Goal: Entertainment & Leisure: Consume media (video, audio)

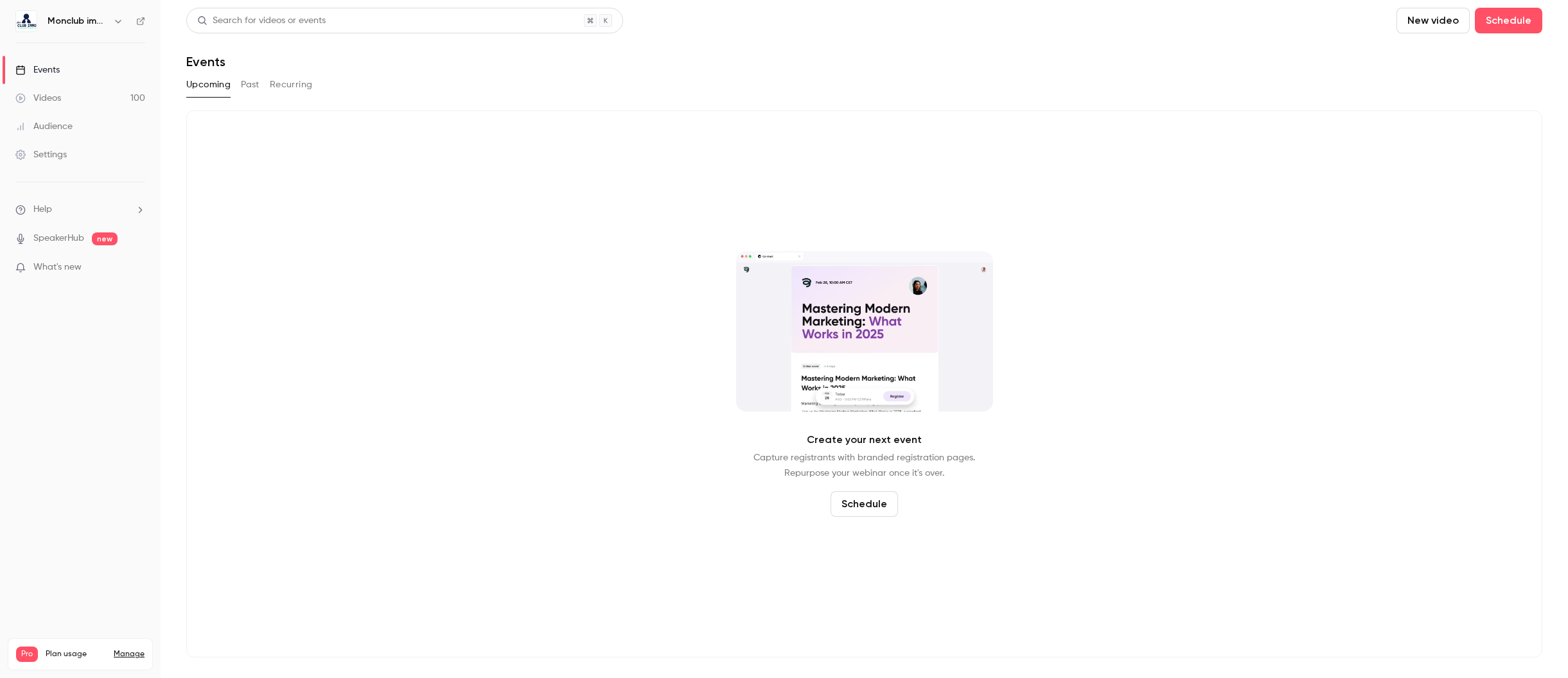
drag, startPoint x: 282, startPoint y: 88, endPoint x: 258, endPoint y: 85, distance: 24.2
click at [278, 87] on button "Recurring" at bounding box center [291, 85] width 43 height 21
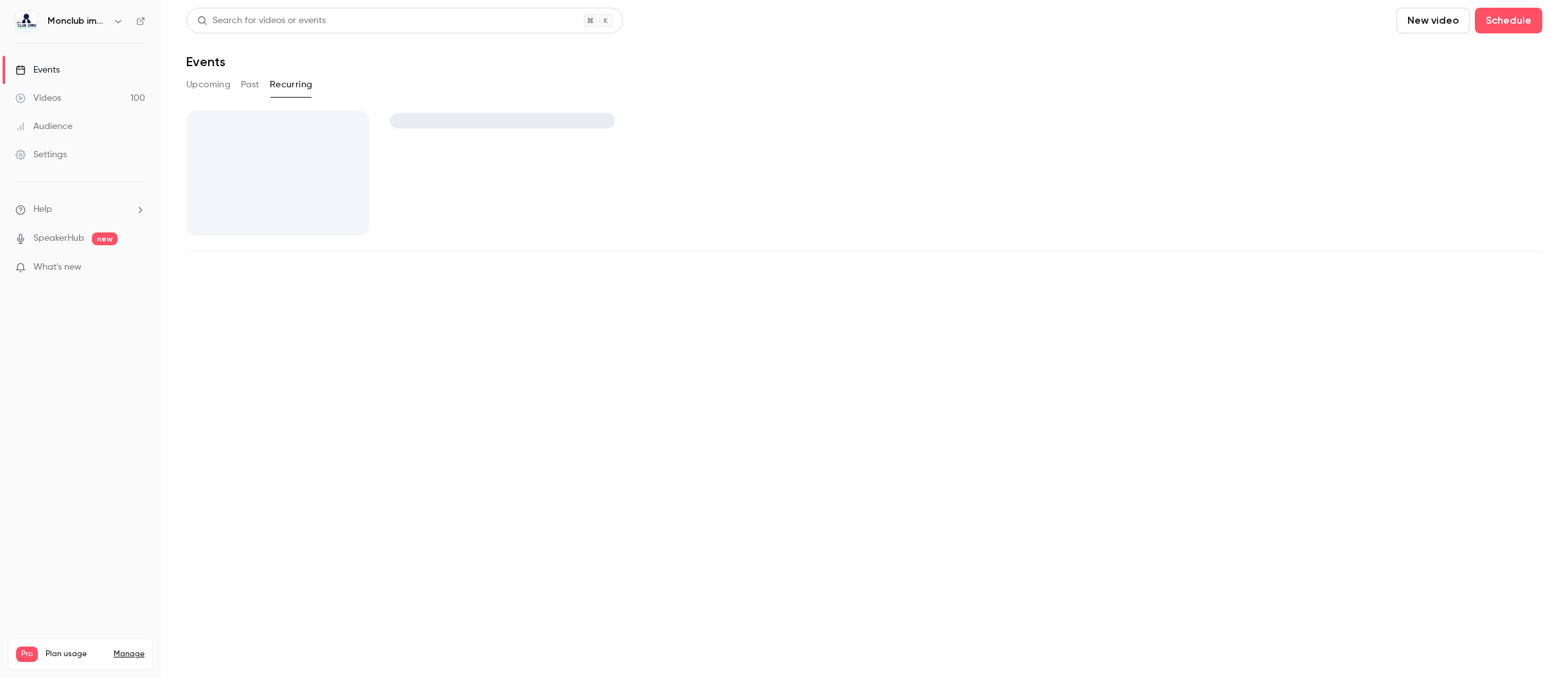
click at [258, 85] on button "Past" at bounding box center [250, 85] width 19 height 21
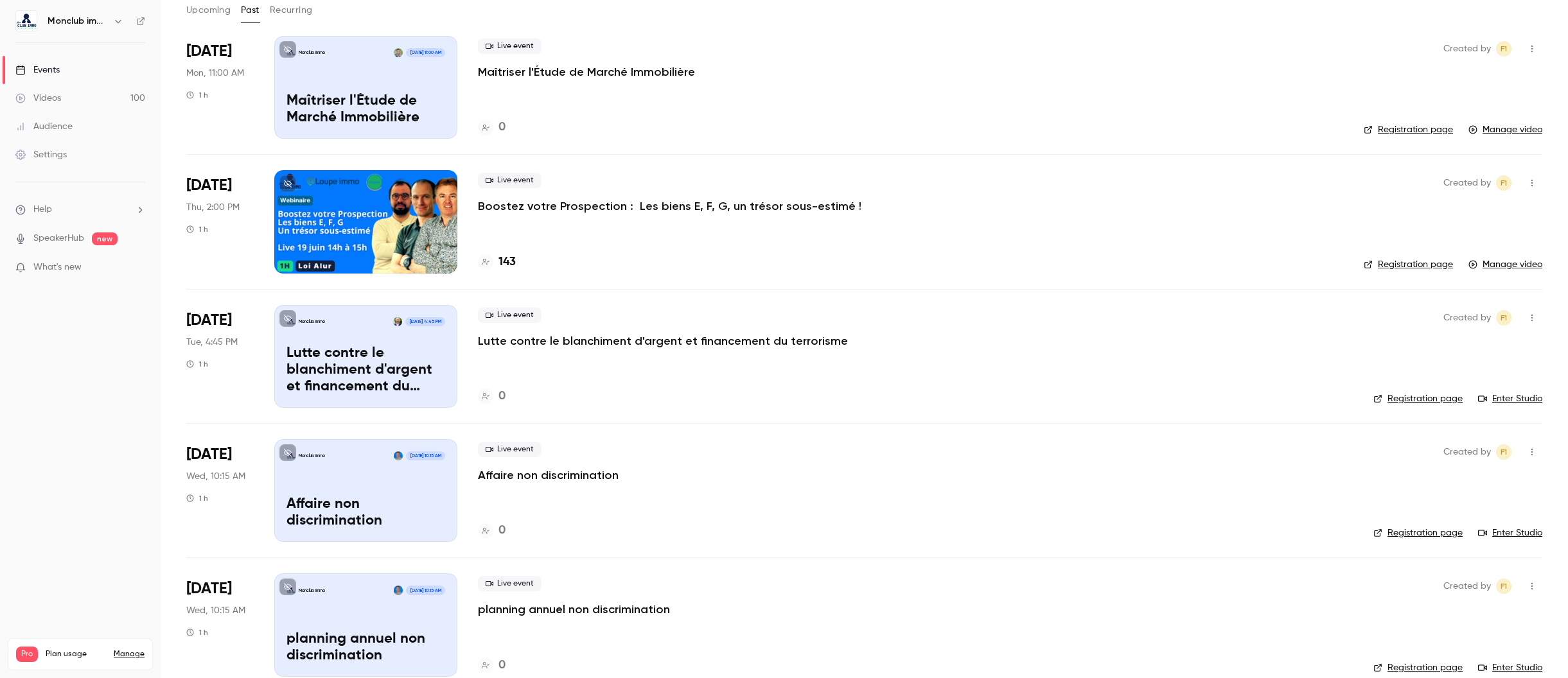
scroll to position [142, 0]
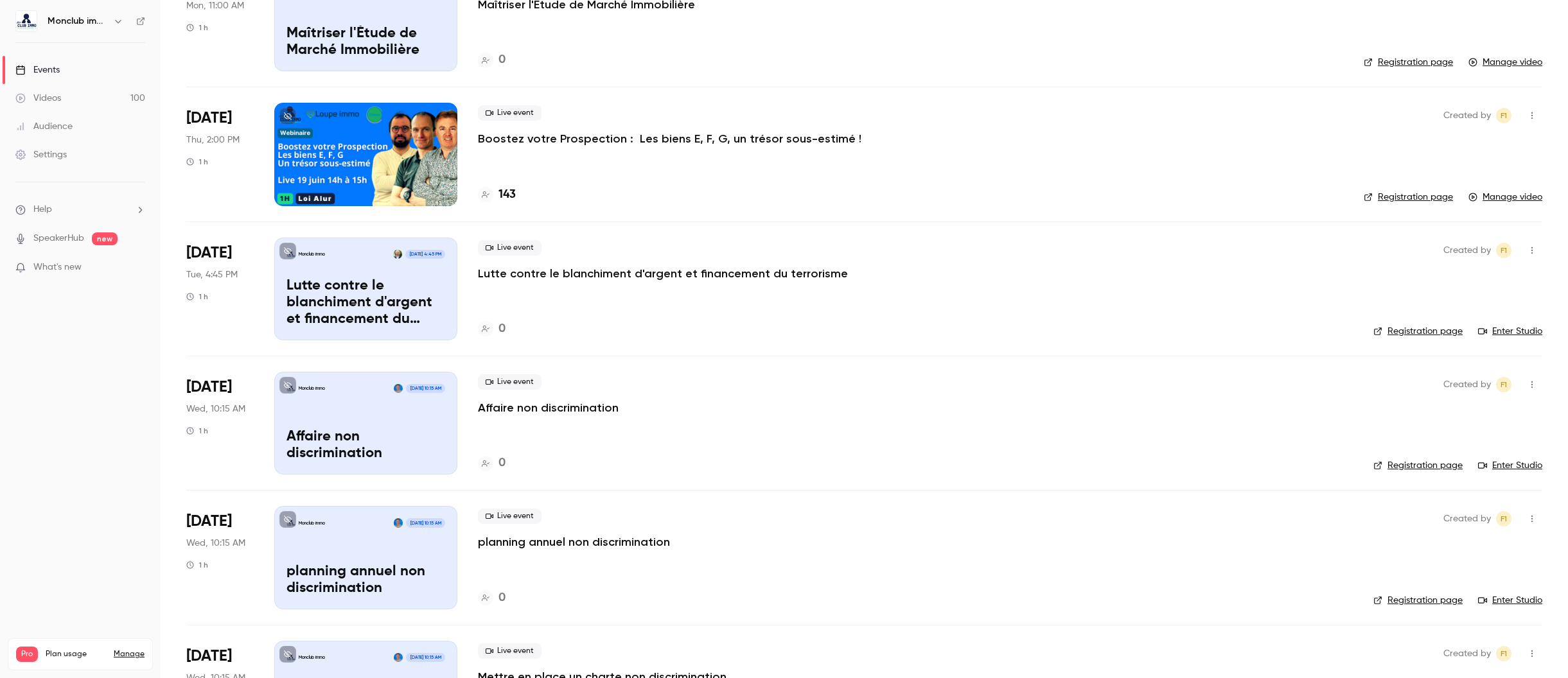
click at [1528, 386] on icon "button" at bounding box center [1531, 385] width 10 height 9
click at [790, 442] on div at bounding box center [784, 339] width 1568 height 678
click at [358, 415] on div "Monclub immo [DATE] 10:15 AM Affaire non discrimination" at bounding box center [365, 423] width 183 height 102
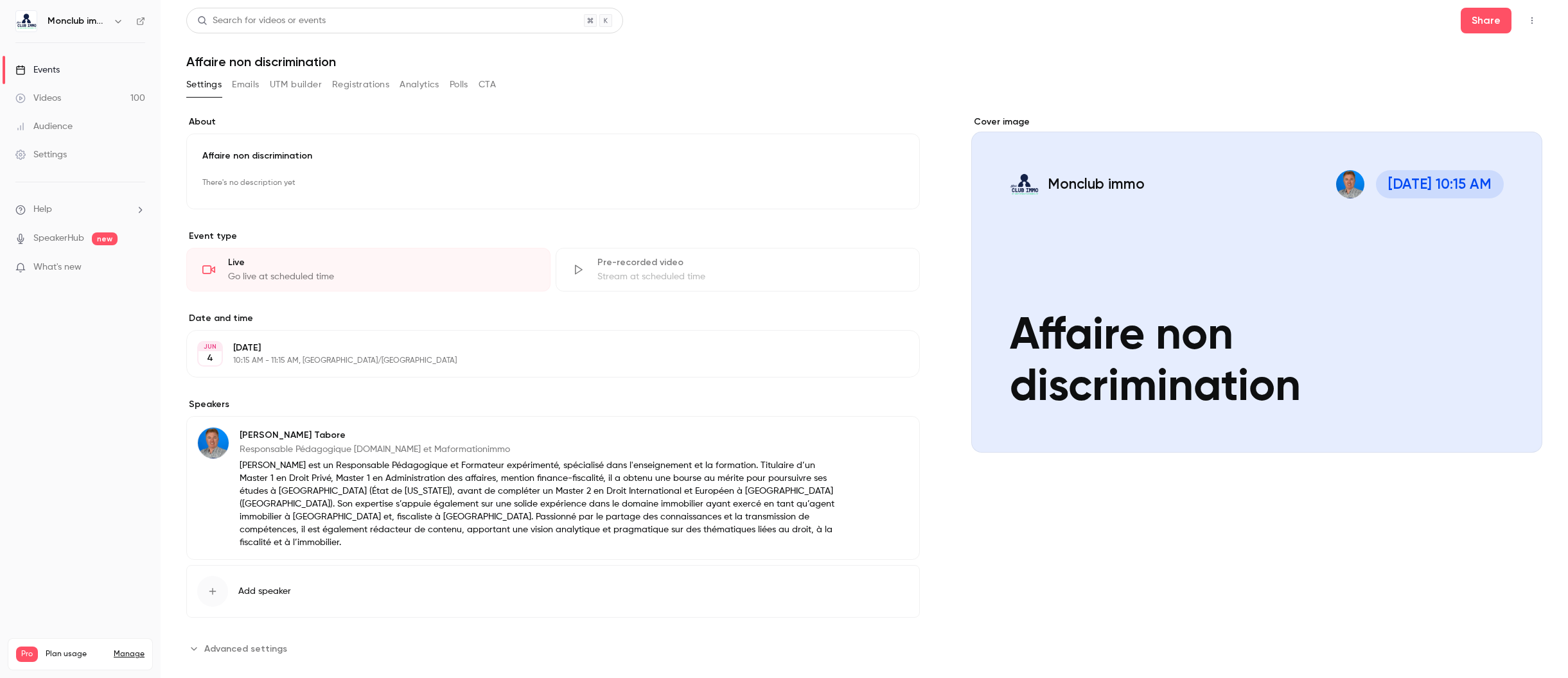
click at [1528, 19] on icon "button" at bounding box center [1531, 21] width 10 height 9
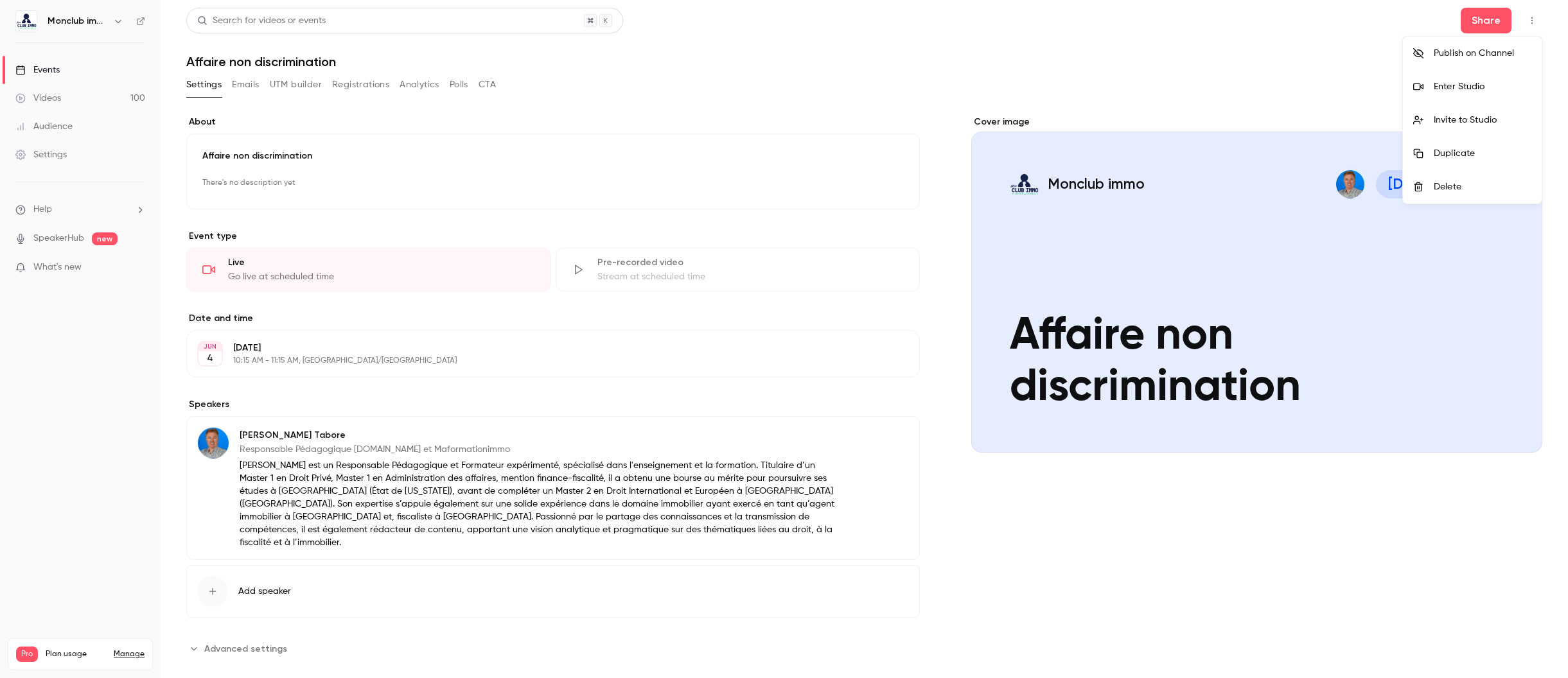
click at [552, 125] on div at bounding box center [784, 339] width 1568 height 678
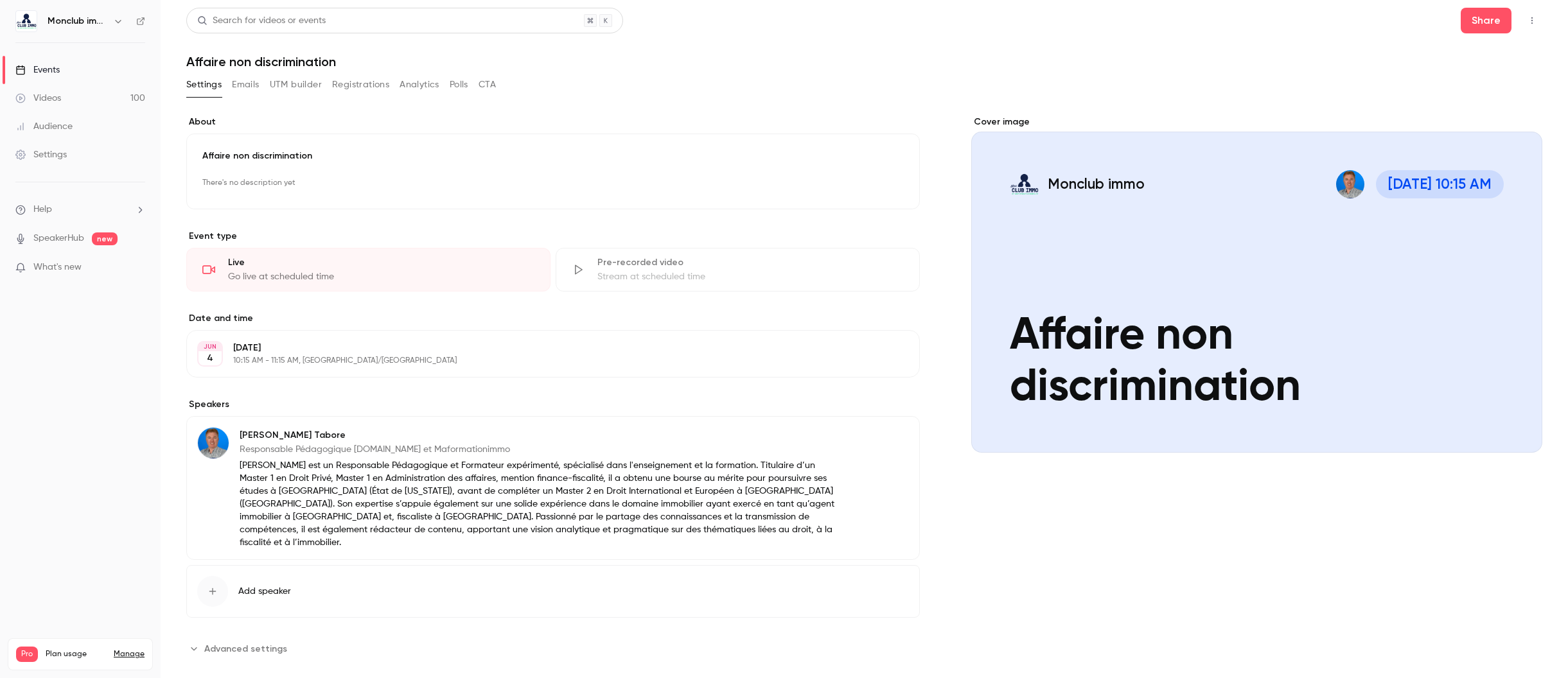
click at [92, 155] on link "Settings" at bounding box center [80, 154] width 160 height 28
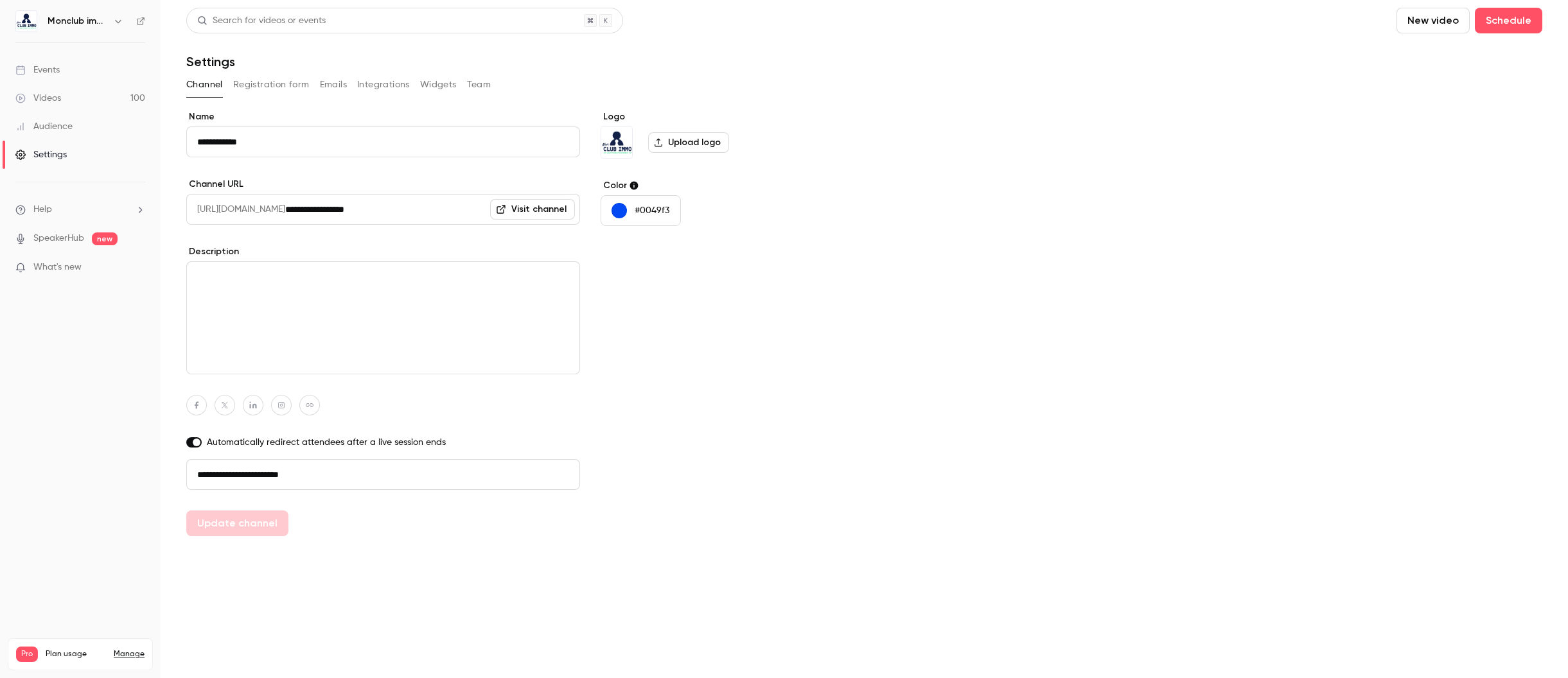
click at [65, 71] on link "Events" at bounding box center [80, 70] width 160 height 28
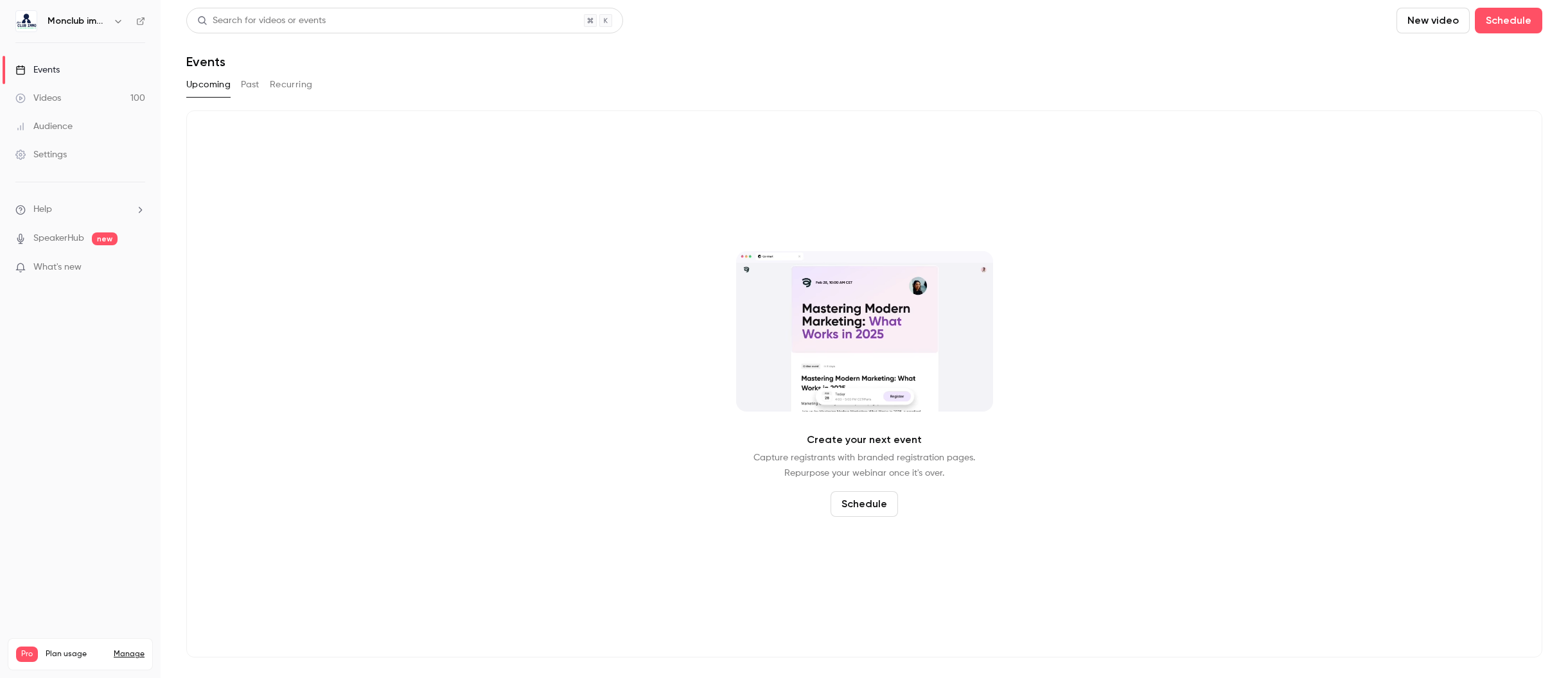
click at [65, 98] on link "Videos 100" at bounding box center [80, 98] width 160 height 28
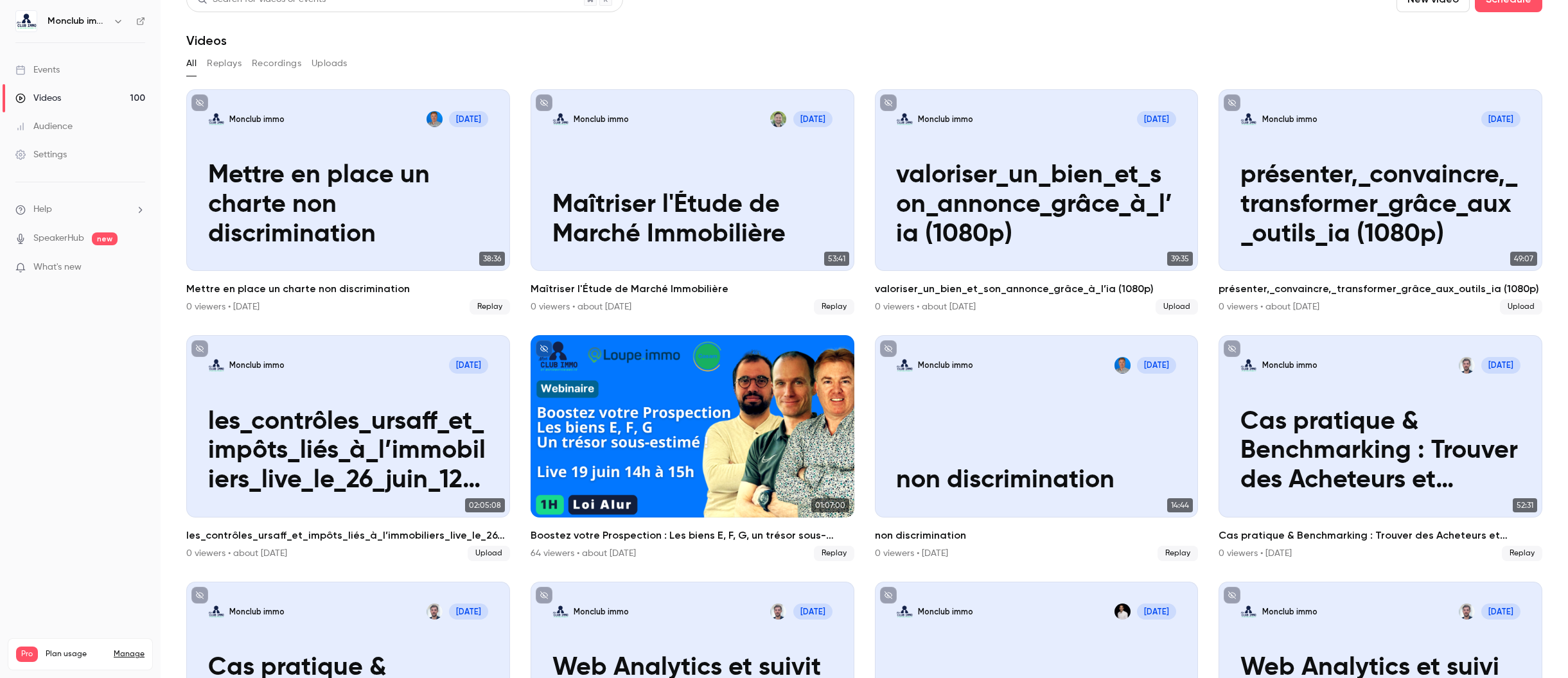
scroll to position [5, 0]
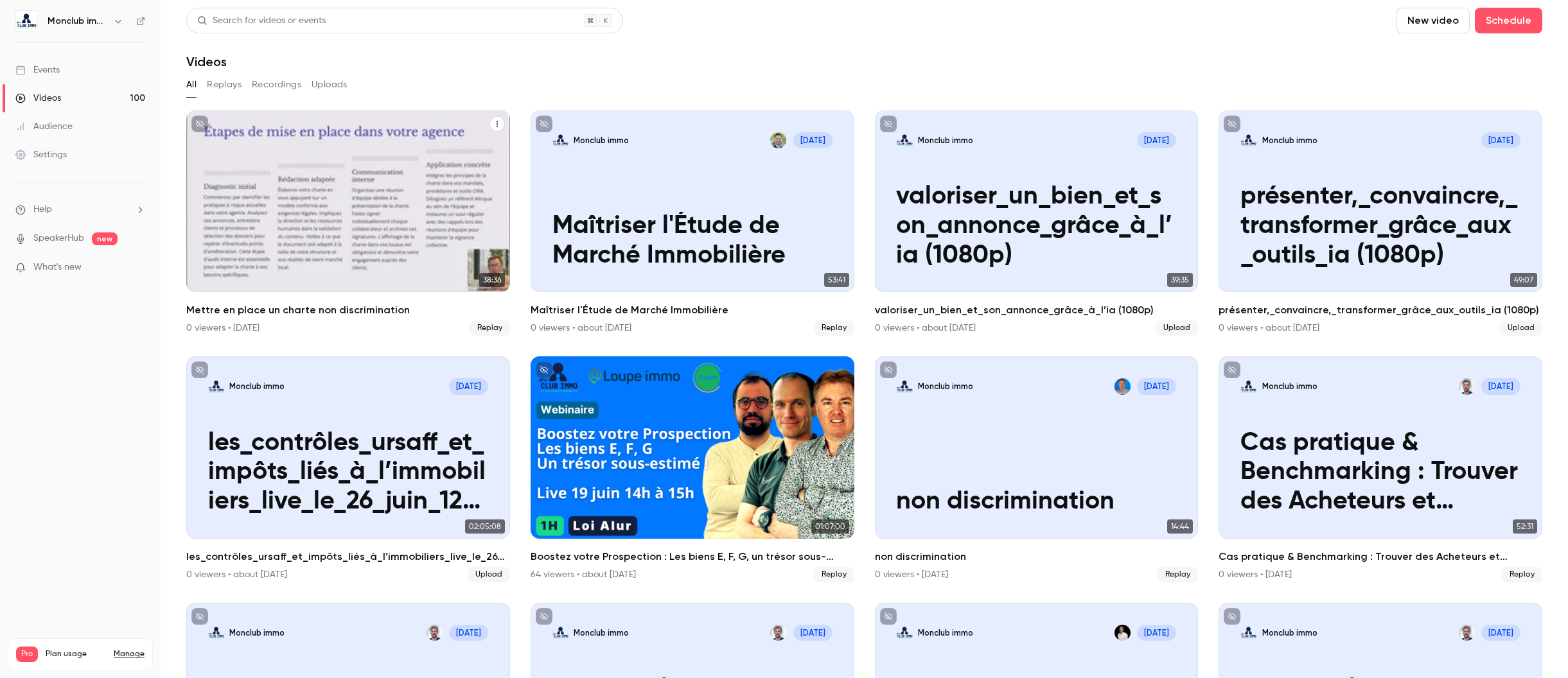
click at [325, 208] on p "Mettre en place un charte non discrimination" at bounding box center [348, 226] width 280 height 88
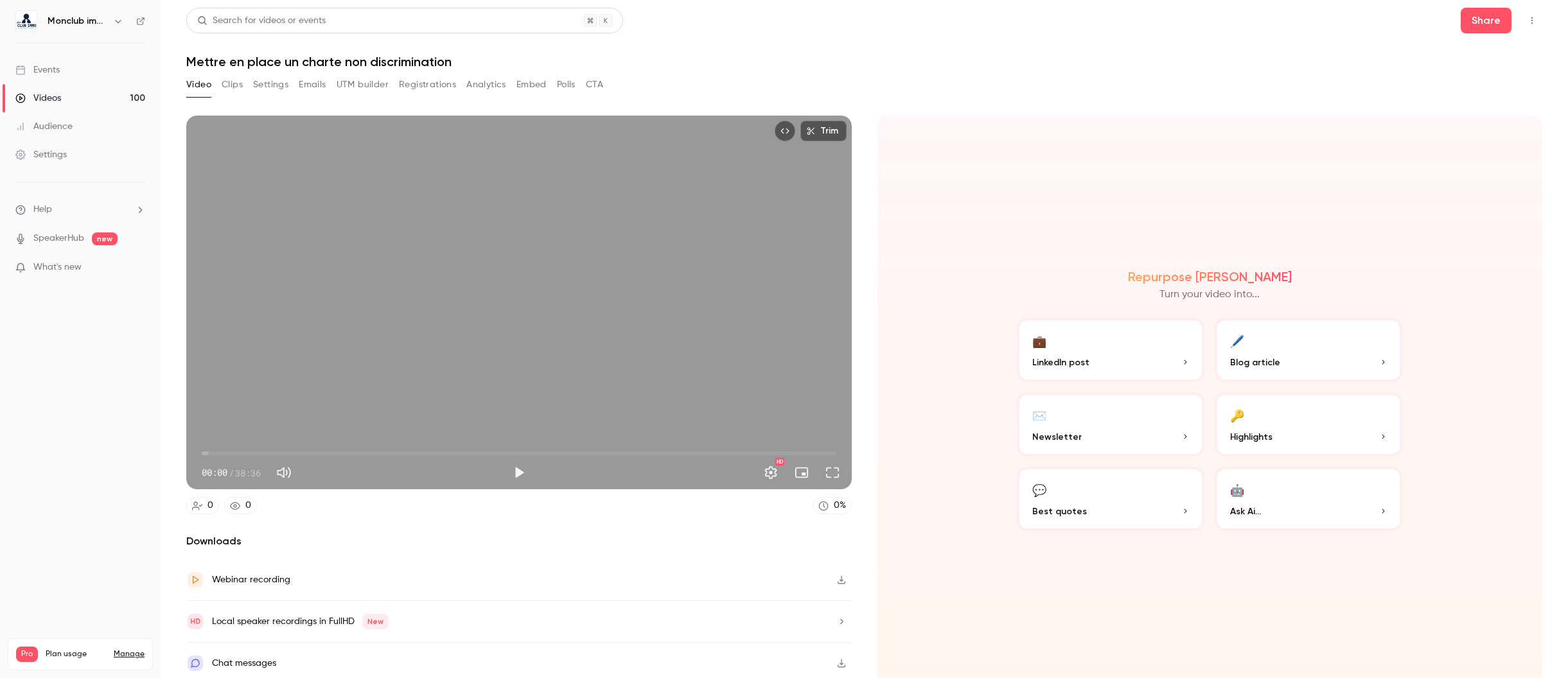
click at [841, 581] on icon "button" at bounding box center [841, 580] width 10 height 9
